Goal: Task Accomplishment & Management: Complete application form

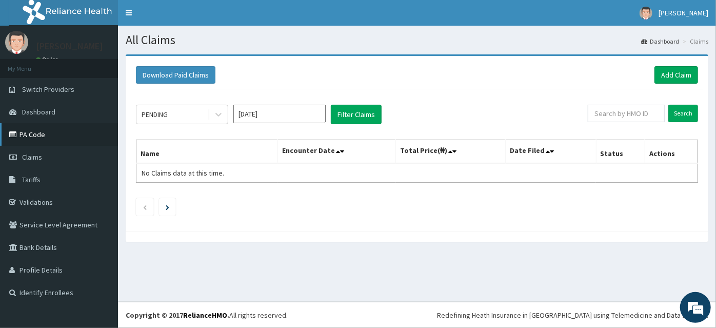
click at [44, 141] on link "PA Code" at bounding box center [59, 134] width 118 height 23
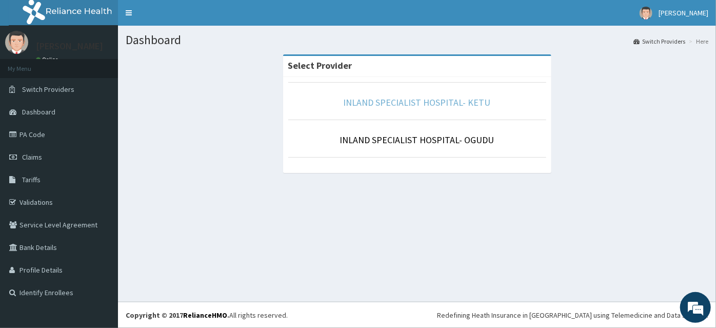
click at [417, 102] on link "INLAND SPECIALIST HOSPITAL- KETU" at bounding box center [417, 102] width 147 height 12
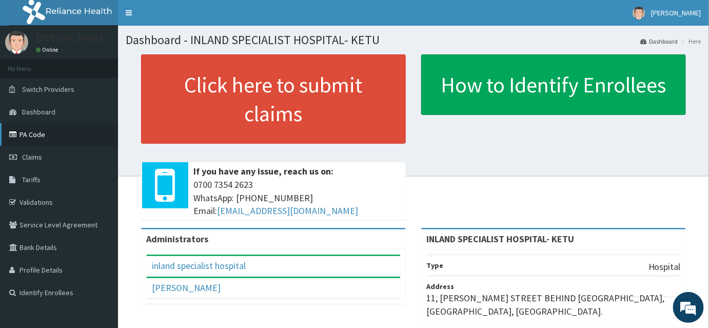
click at [35, 138] on link "PA Code" at bounding box center [59, 134] width 118 height 23
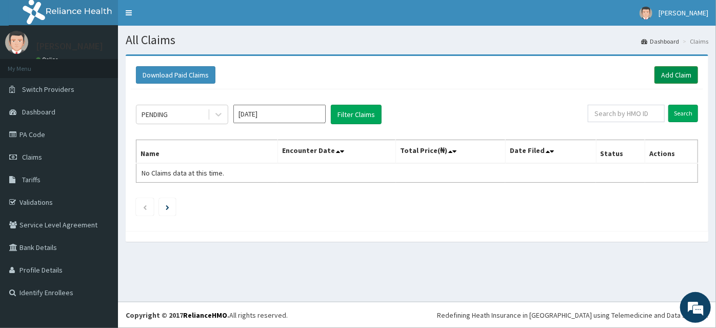
click at [681, 72] on link "Add Claim" at bounding box center [677, 74] width 44 height 17
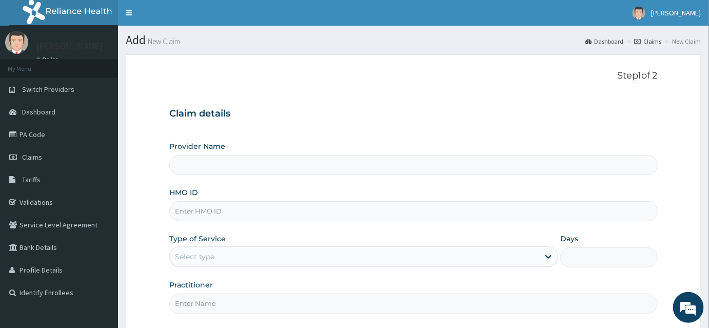
type input "INLAND SPECIALIST HOSPITAL- KETU"
paste input "AGO/10085/E"
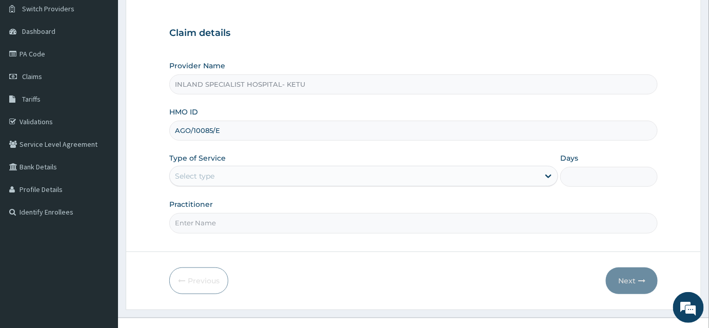
scroll to position [95, 0]
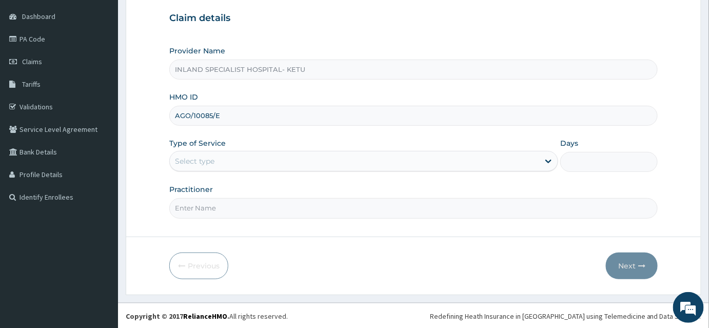
type input "AGO/10085/E"
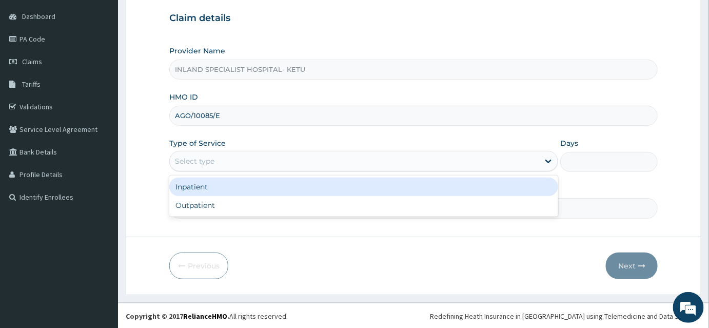
click at [274, 164] on div "Select type" at bounding box center [354, 161] width 369 height 16
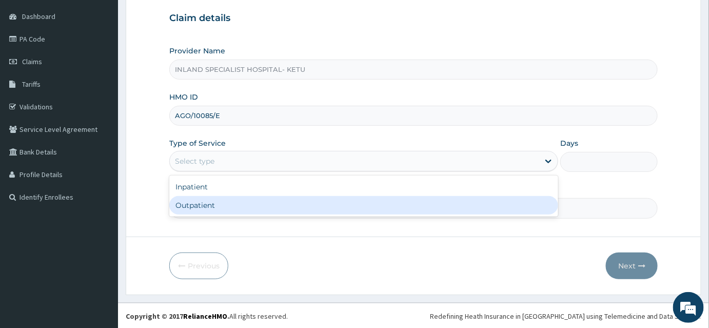
click at [237, 203] on div "Outpatient" at bounding box center [363, 205] width 389 height 18
type input "1"
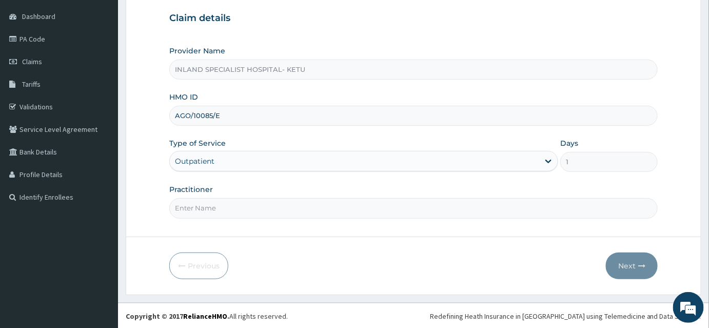
click at [202, 209] on input "Practitioner" at bounding box center [413, 208] width 489 height 20
type input "d"
type input "DR [PERSON_NAME]"
click at [626, 266] on button "Next" at bounding box center [632, 265] width 52 height 27
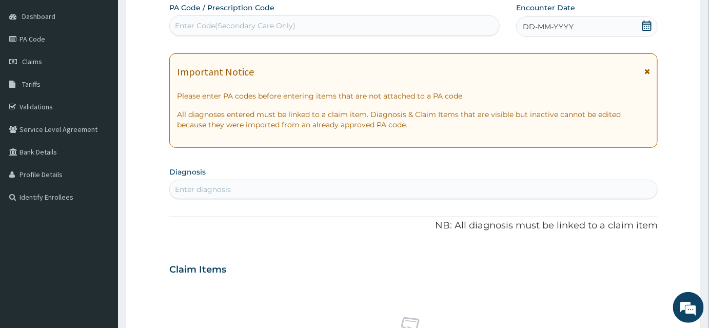
click at [651, 69] on div "Important Notice Please enter PA codes before entering items that are not attac…" at bounding box center [413, 100] width 489 height 94
click at [223, 17] on div "Enter Code(Secondary Care Only)" at bounding box center [334, 25] width 329 height 16
